Goal: Navigation & Orientation: Find specific page/section

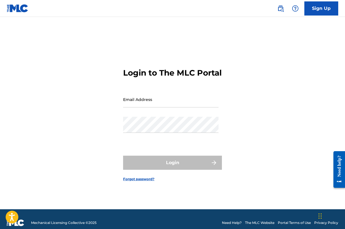
click at [134, 108] on input "Email Address" at bounding box center [171, 100] width 96 height 16
type input "[EMAIL_ADDRESS][DOMAIN_NAME]"
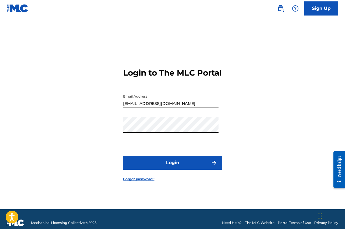
click at [170, 164] on button "Login" at bounding box center [172, 163] width 99 height 14
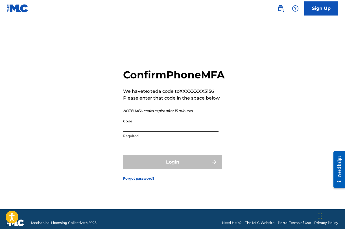
click at [134, 131] on input "Code" at bounding box center [171, 124] width 96 height 16
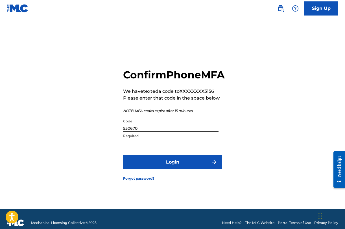
type input "550670"
click at [123, 155] on button "Login" at bounding box center [172, 162] width 99 height 14
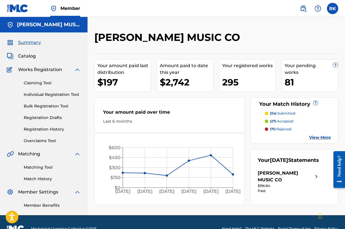
click at [323, 137] on link "View More" at bounding box center [320, 138] width 22 height 6
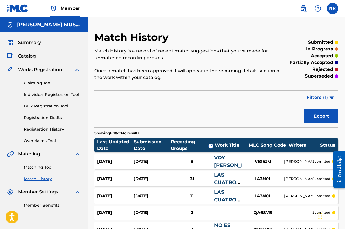
click at [26, 55] on span "Catalog" at bounding box center [27, 56] width 18 height 7
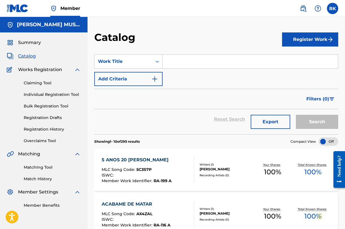
click at [51, 130] on link "Registration History" at bounding box center [52, 130] width 57 height 6
click at [21, 54] on span "Catalog" at bounding box center [27, 56] width 18 height 7
click at [124, 157] on div "5 ANOS 20 [PERSON_NAME]" at bounding box center [137, 160] width 70 height 7
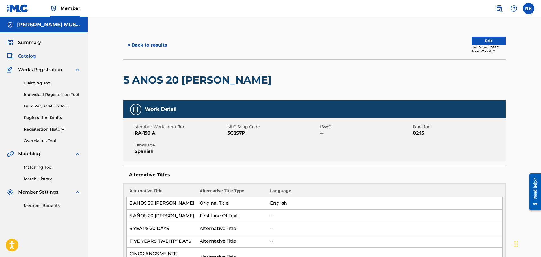
click at [345, 12] on label at bounding box center [528, 8] width 11 height 11
click at [345, 8] on input "[PERSON_NAME] [EMAIL_ADDRESS][DOMAIN_NAME] Notification Preferences Profile Log…" at bounding box center [528, 8] width 0 height 0
click at [345, 79] on p "Log out" at bounding box center [473, 79] width 13 height 5
click at [345, 8] on input "[PERSON_NAME] [EMAIL_ADDRESS][DOMAIN_NAME] Notification Preferences Profile Log…" at bounding box center [528, 8] width 0 height 0
